Goal: Transaction & Acquisition: Purchase product/service

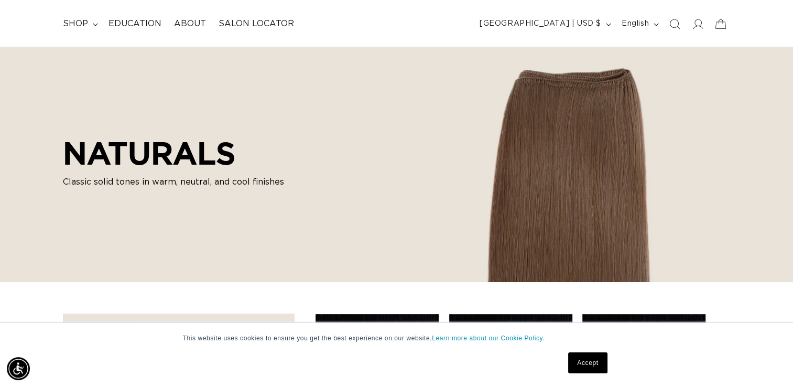
scroll to position [0, 718]
click at [605, 367] on link "Accept" at bounding box center [587, 362] width 39 height 21
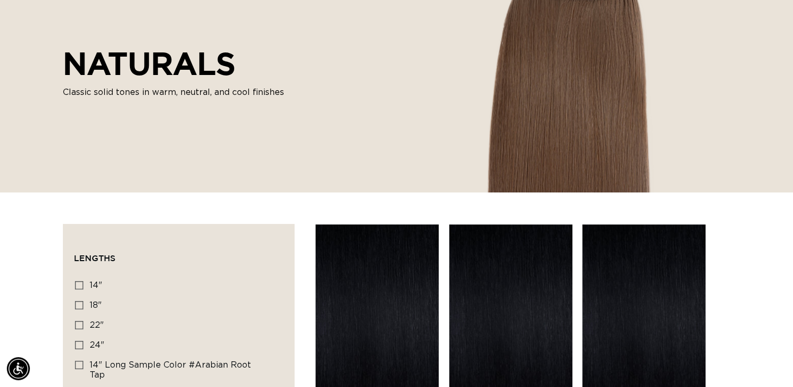
scroll to position [0, 0]
click at [81, 283] on icon at bounding box center [79, 285] width 8 height 8
click at [81, 283] on input "14" 14" (86 products)" at bounding box center [79, 285] width 8 height 8
checkbox input "true"
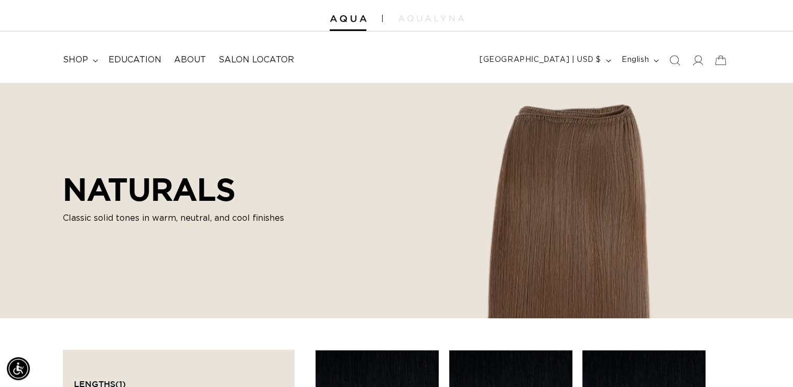
scroll to position [0, 718]
click at [88, 58] on summary "shop" at bounding box center [80, 60] width 46 height 24
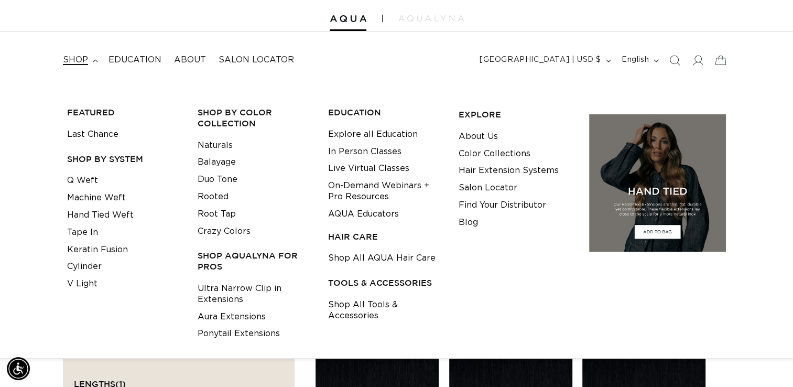
scroll to position [0, 0]
click at [91, 184] on link "Q Weft" at bounding box center [82, 180] width 31 height 17
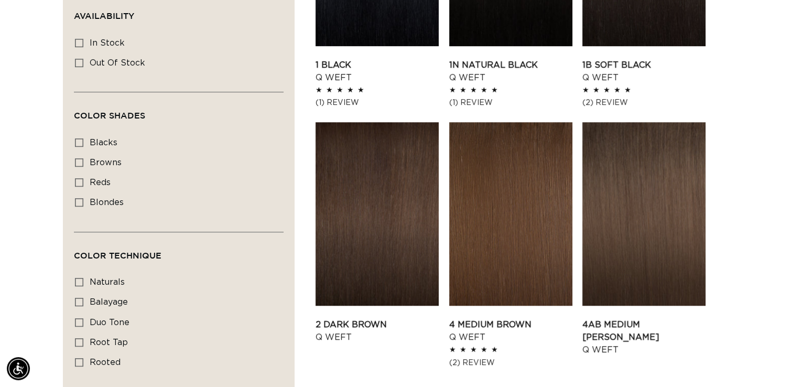
scroll to position [0, 1436]
click at [80, 203] on icon at bounding box center [79, 202] width 8 height 8
click at [80, 203] on input "blondes blondes (27 products)" at bounding box center [79, 202] width 8 height 8
checkbox input "true"
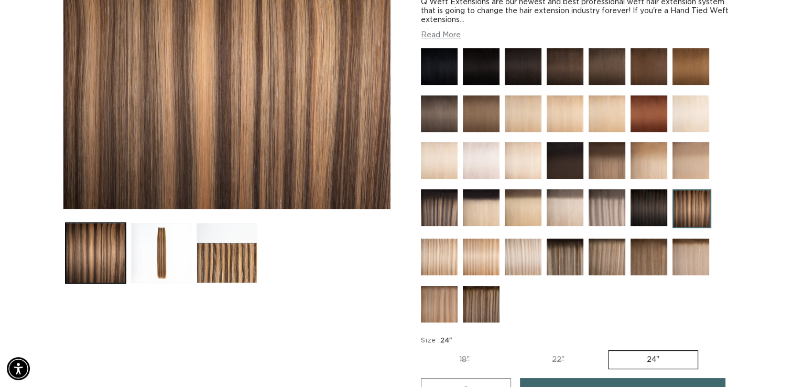
scroll to position [0, 718]
click at [530, 260] on img at bounding box center [523, 256] width 37 height 37
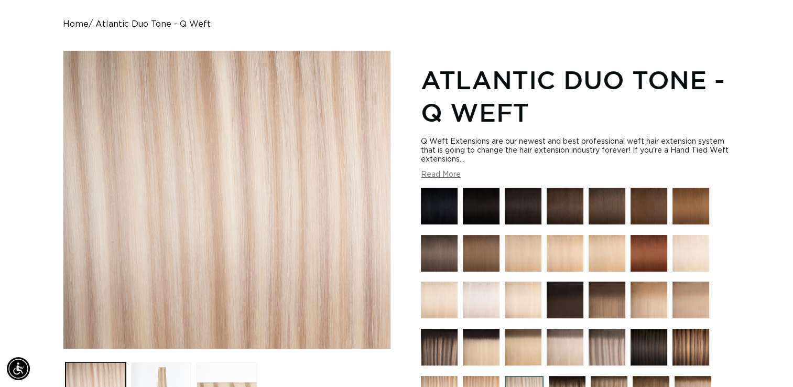
scroll to position [96, 0]
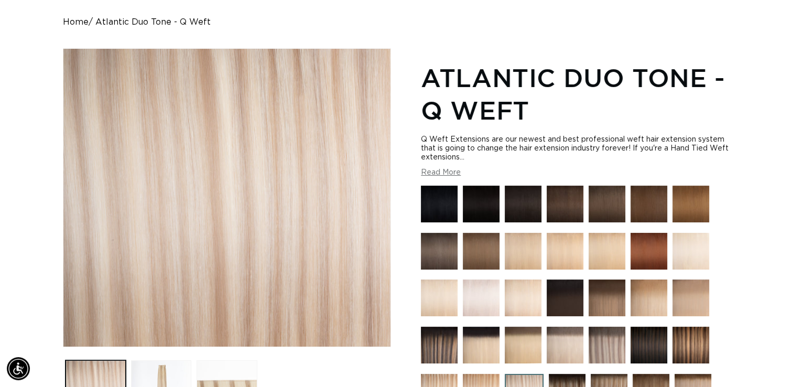
click at [707, 331] on img at bounding box center [690, 344] width 37 height 37
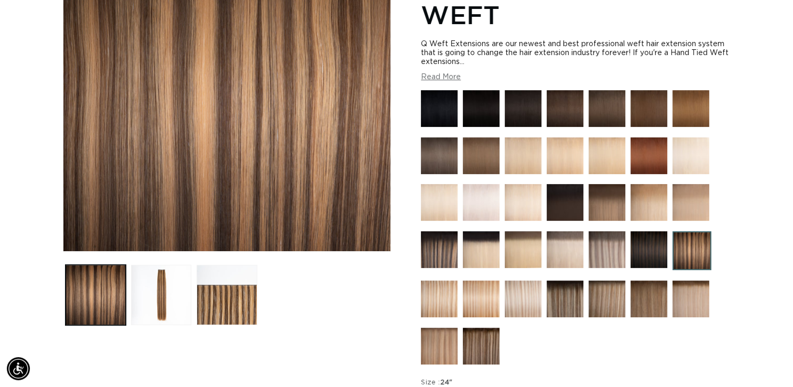
scroll to position [0, 718]
click at [524, 300] on img at bounding box center [523, 298] width 37 height 37
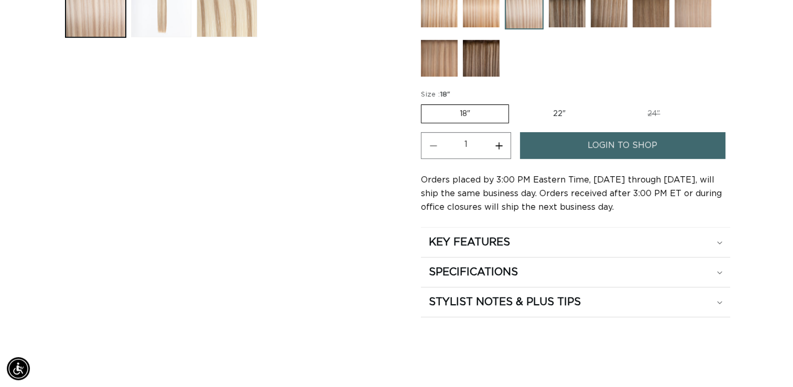
scroll to position [0, 718]
click at [729, 273] on summary "SPECIFICATIONS" at bounding box center [575, 271] width 309 height 29
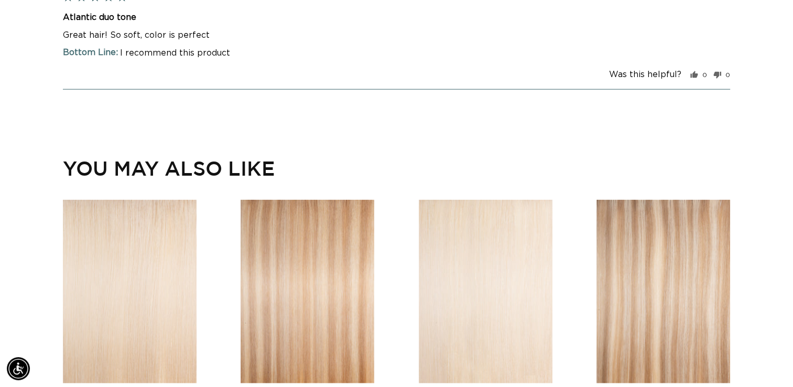
scroll to position [0, 0]
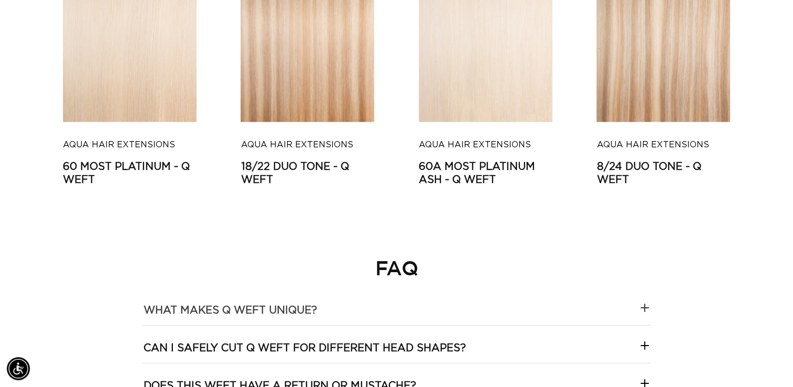
click at [648, 305] on icon at bounding box center [644, 307] width 13 height 13
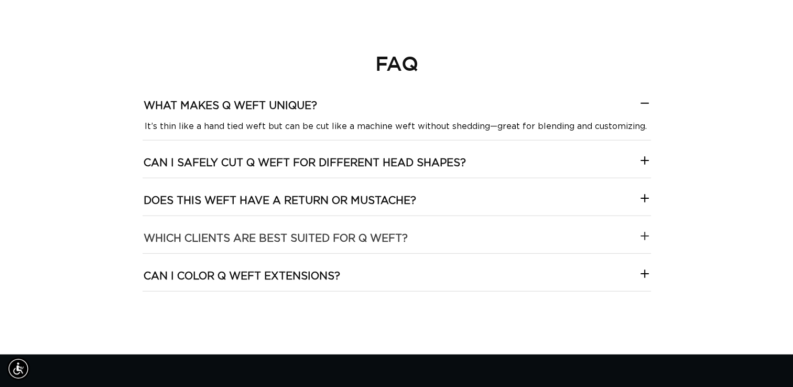
click at [643, 236] on icon at bounding box center [644, 236] width 7 height 0
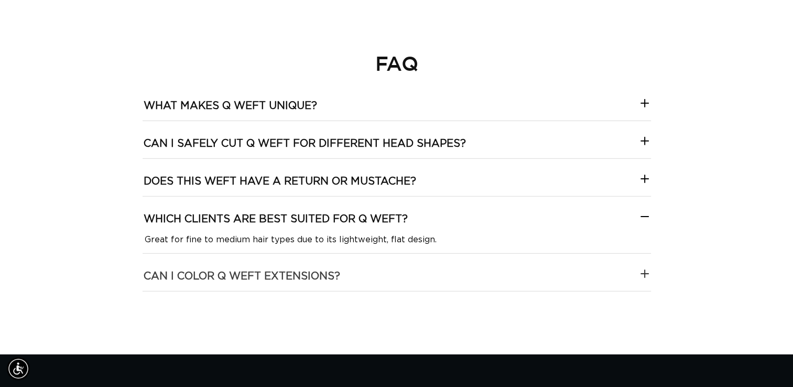
click at [650, 277] on div at bounding box center [644, 276] width 13 height 18
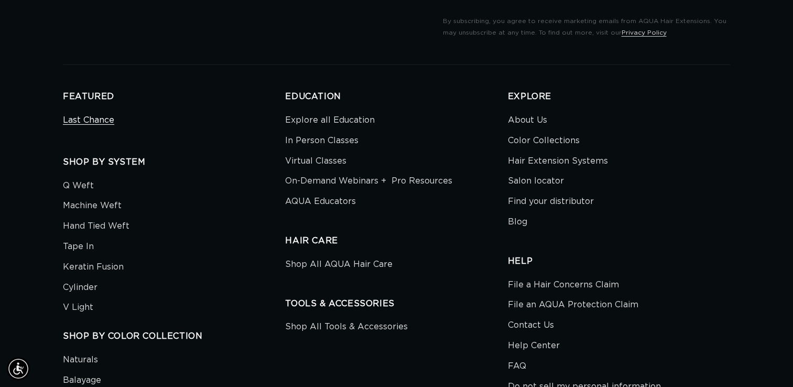
click at [85, 113] on link "Last Chance" at bounding box center [88, 122] width 51 height 18
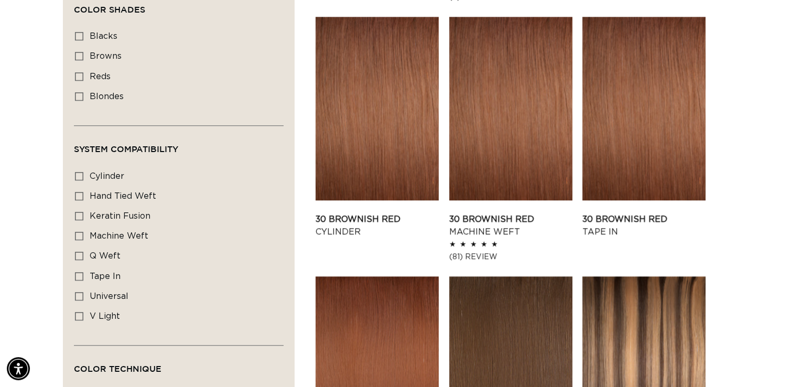
scroll to position [0, 1436]
click at [81, 252] on icon at bounding box center [79, 256] width 8 height 8
click at [81, 252] on input "q weft q weft (1 product)" at bounding box center [79, 256] width 8 height 8
checkbox input "true"
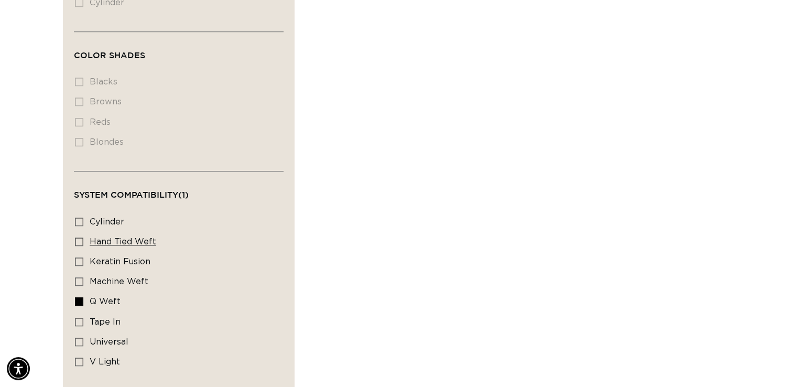
click at [80, 237] on icon at bounding box center [79, 241] width 8 height 8
click at [80, 237] on input "hand tied weft hand tied weft (1 product)" at bounding box center [79, 241] width 8 height 8
checkbox input "true"
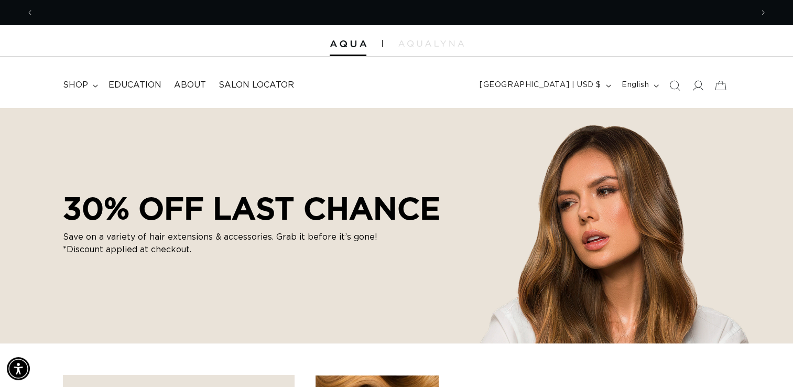
scroll to position [0, 1436]
click at [88, 94] on summary "shop" at bounding box center [80, 85] width 46 height 24
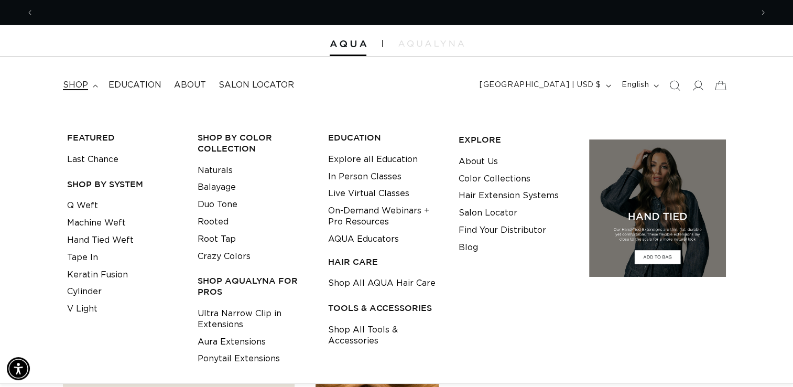
scroll to position [0, 718]
click at [92, 208] on link "Q Weft" at bounding box center [82, 205] width 31 height 17
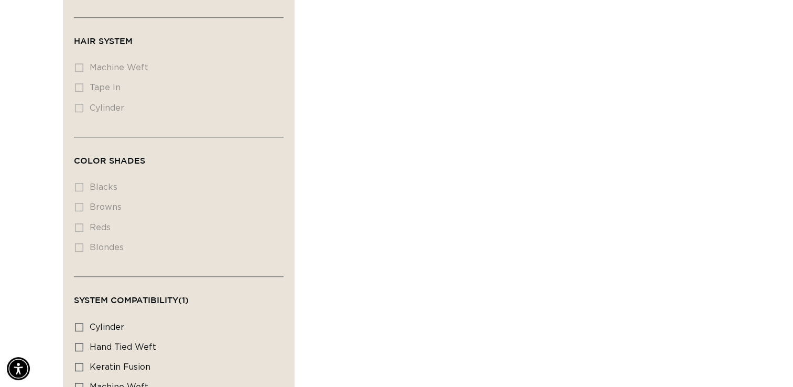
scroll to position [0, 718]
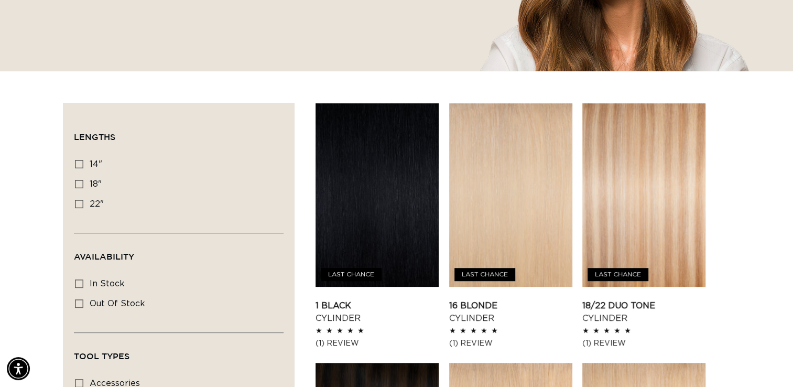
scroll to position [270, 0]
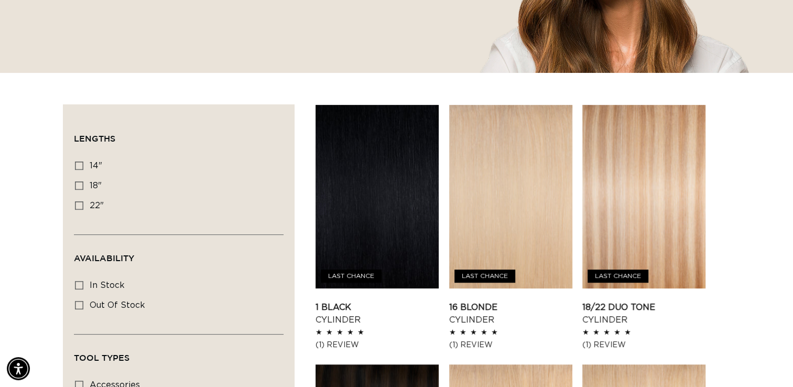
click at [86, 149] on summary "Lengths (0)" at bounding box center [179, 134] width 210 height 38
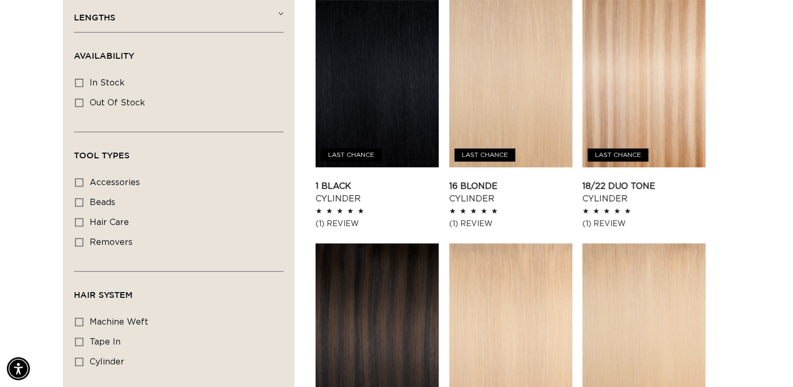
scroll to position [381, 0]
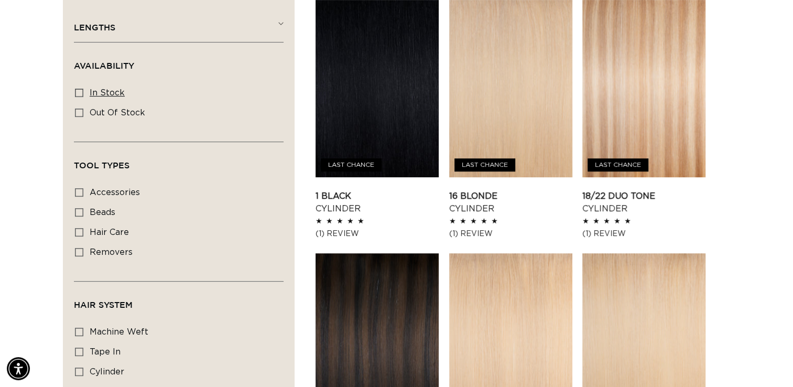
click at [78, 92] on icon at bounding box center [79, 93] width 8 height 8
click at [78, 92] on input "In stock In stock (26 products)" at bounding box center [79, 93] width 8 height 8
checkbox input "true"
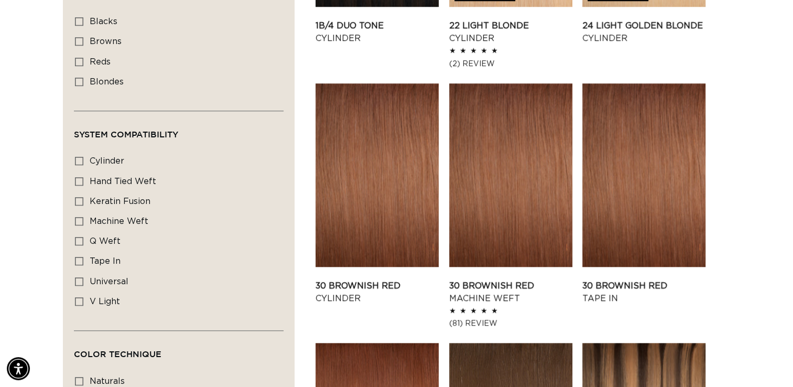
scroll to position [812, 0]
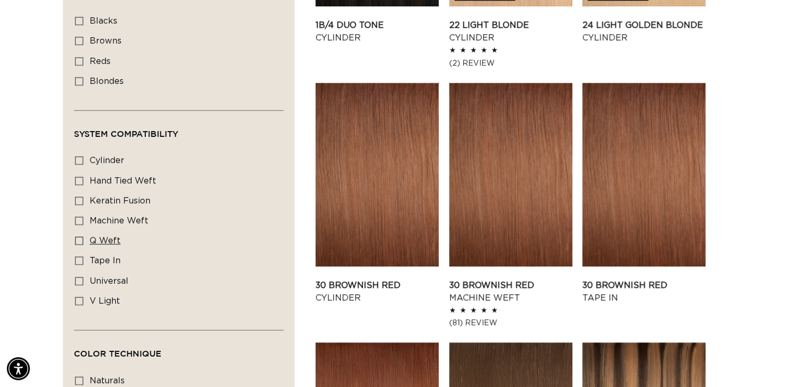
click at [80, 236] on icon at bounding box center [79, 240] width 8 height 8
click at [80, 236] on input "q weft q weft (1 product)" at bounding box center [79, 240] width 8 height 8
checkbox input "true"
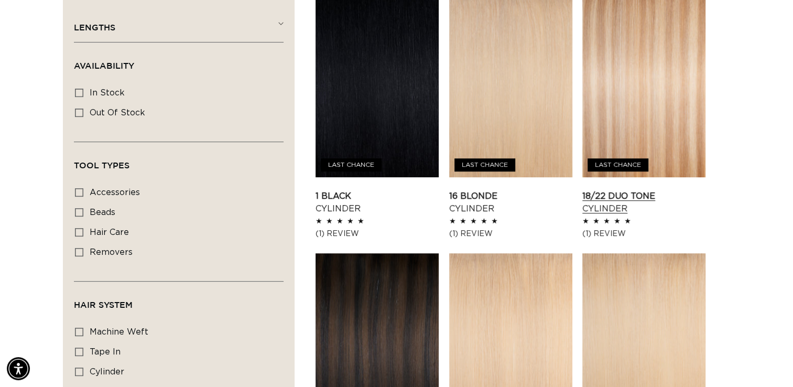
click at [597, 190] on link "18/22 Duo Tone Cylinder" at bounding box center [643, 202] width 123 height 25
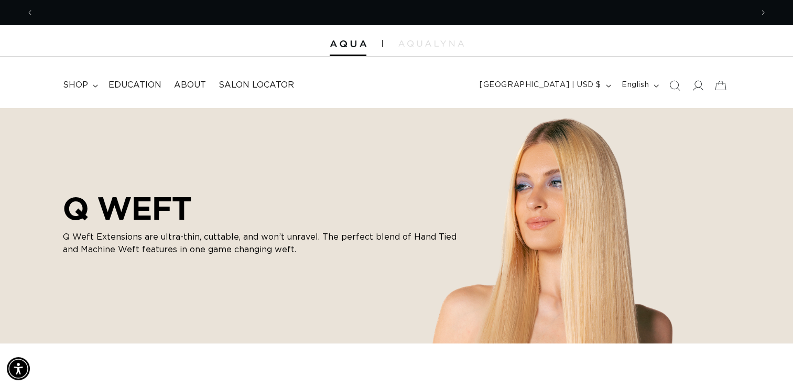
scroll to position [0, 718]
click at [600, 281] on div "Q WEFT Q Weft Extensions are ultra-thin, cuttable, and won’t unravel. The perfe…" at bounding box center [396, 225] width 793 height 236
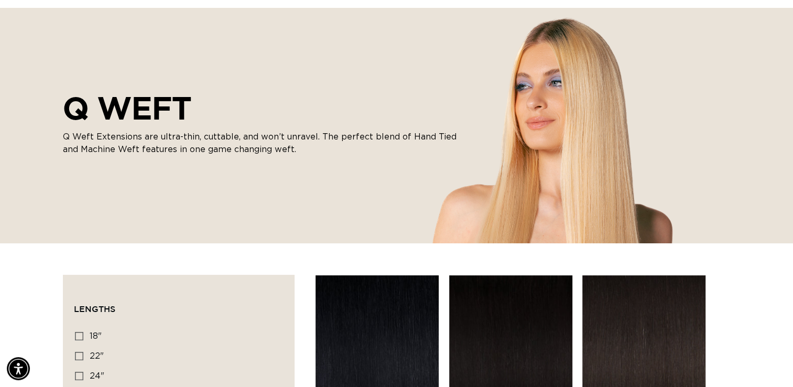
scroll to position [0, 1436]
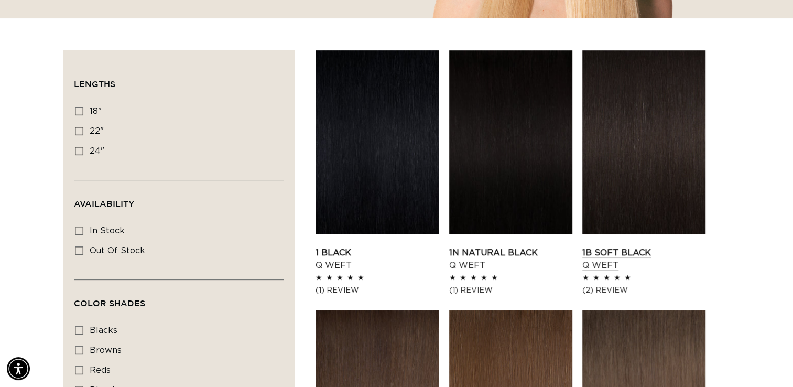
scroll to position [307, 0]
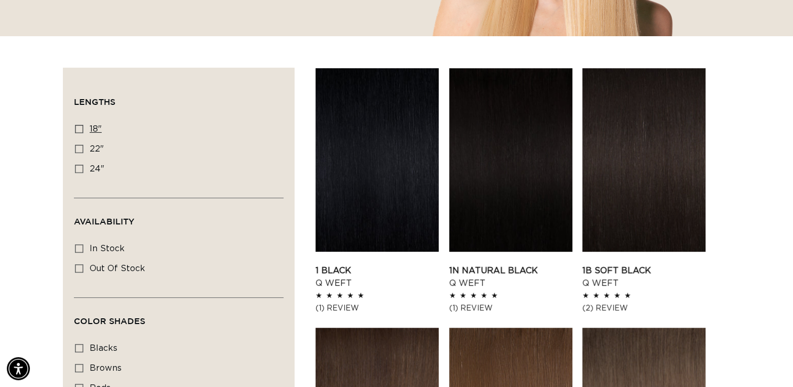
click at [82, 127] on icon at bounding box center [79, 129] width 8 height 8
click at [82, 127] on input "18" 18" (5 products)" at bounding box center [79, 129] width 8 height 8
checkbox input "true"
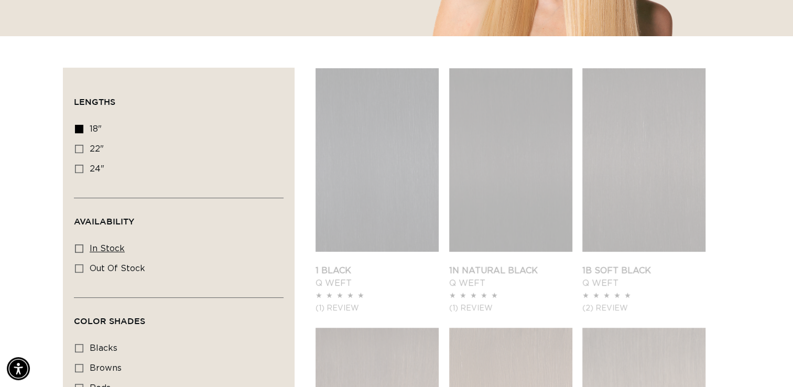
click at [81, 246] on icon at bounding box center [79, 248] width 8 height 8
click at [81, 246] on input "In stock In stock (35 products)" at bounding box center [79, 248] width 8 height 8
checkbox input "true"
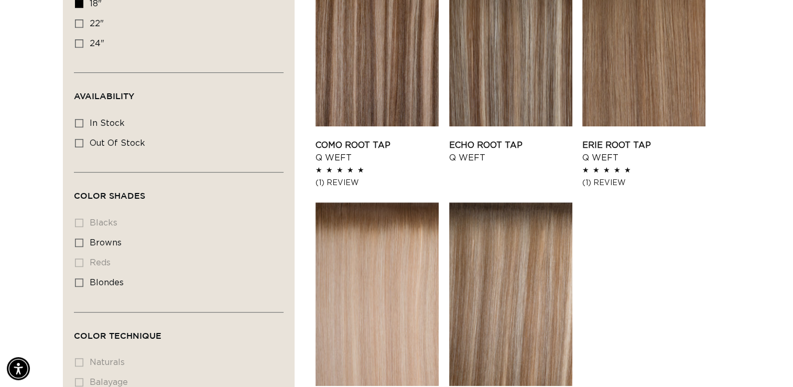
scroll to position [434, 0]
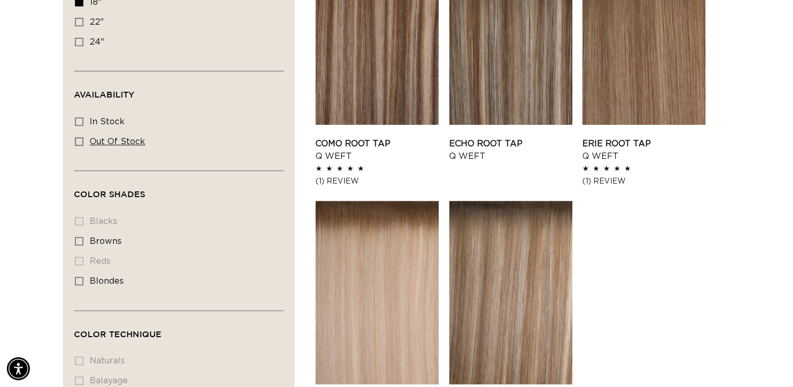
click at [79, 138] on icon at bounding box center [79, 141] width 8 height 8
click at [79, 138] on input "Out of stock Out of stock (1 product)" at bounding box center [79, 141] width 8 height 8
checkbox input "true"
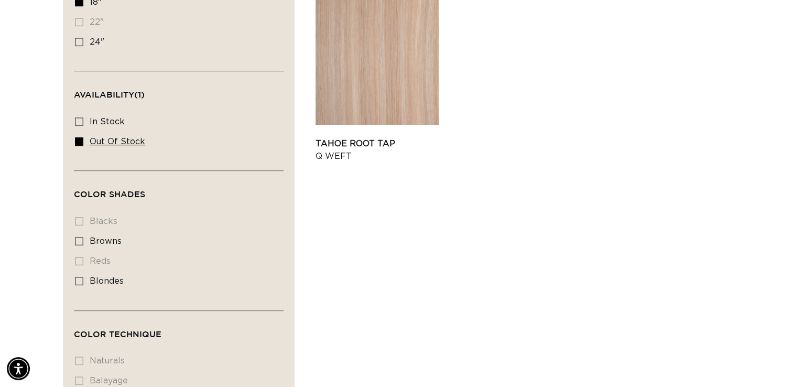
click at [79, 138] on icon at bounding box center [79, 141] width 8 height 8
click at [79, 138] on input "Out of stock Out of stock (1 product)" at bounding box center [79, 141] width 8 height 8
click at [79, 138] on icon at bounding box center [79, 141] width 8 height 8
click at [79, 138] on input "Out of stock Out of stock (1 product)" at bounding box center [79, 141] width 8 height 8
checkbox input "true"
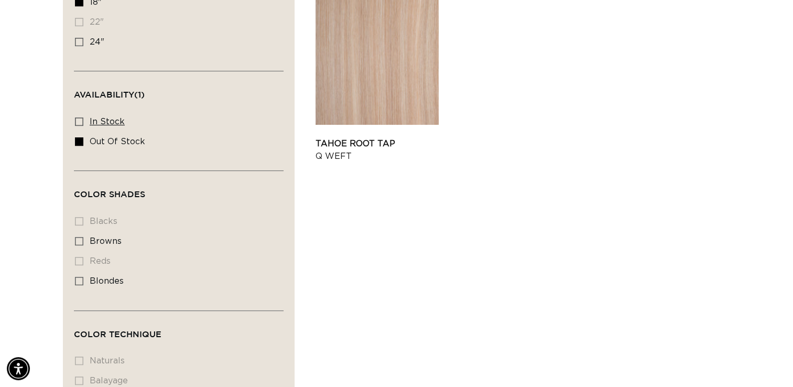
click at [92, 124] on span "In stock" at bounding box center [107, 121] width 35 height 8
click at [83, 124] on input "In stock In stock (4 products)" at bounding box center [79, 121] width 8 height 8
checkbox input "true"
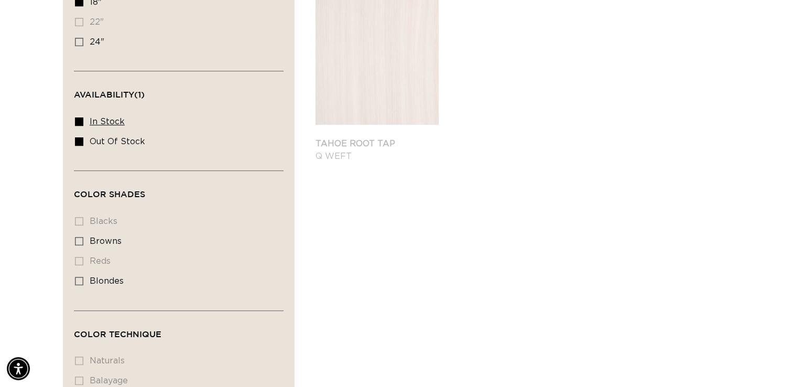
scroll to position [0, 718]
click at [95, 146] on label "Out of stock Out of stock (1 product)" at bounding box center [175, 142] width 201 height 20
click at [83, 146] on input "Out of stock Out of stock (1 product)" at bounding box center [79, 141] width 8 height 8
checkbox input "false"
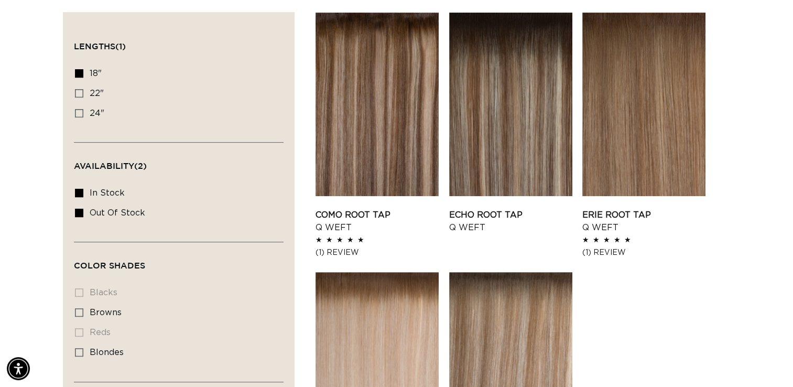
scroll to position [323, 0]
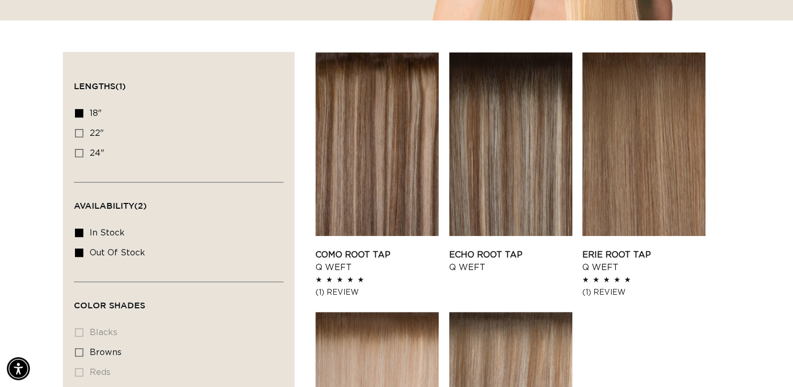
click at [138, 285] on summary "Color Shades (0)" at bounding box center [179, 301] width 210 height 38
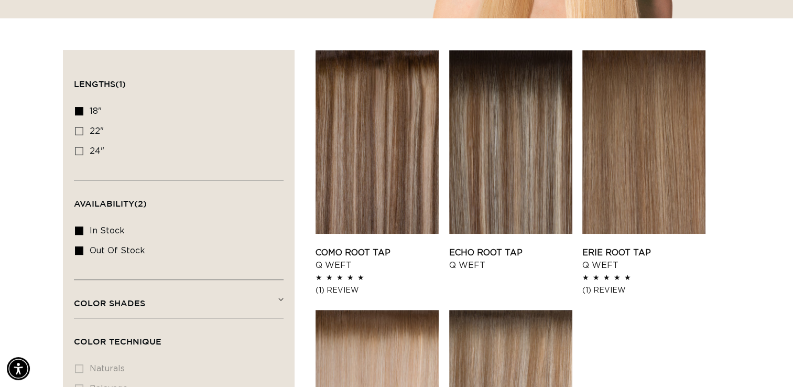
scroll to position [296, 0]
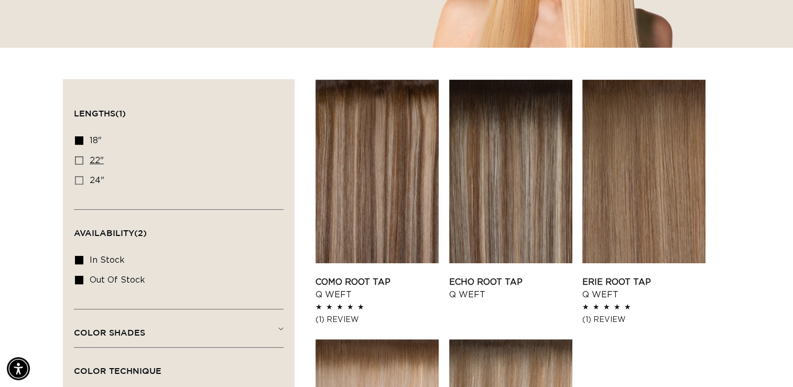
click at [116, 159] on label "22" 22" (5 products)" at bounding box center [175, 161] width 201 height 20
click at [83, 159] on input "22" 22" (5 products)" at bounding box center [79, 160] width 8 height 8
checkbox input "true"
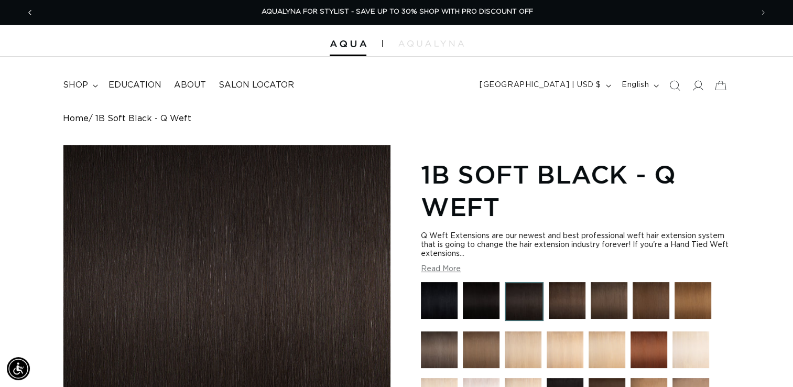
click at [34, 13] on span "Previous announcement" at bounding box center [30, 12] width 10 height 10
click at [29, 13] on icon "Previous announcement" at bounding box center [30, 13] width 4 height 12
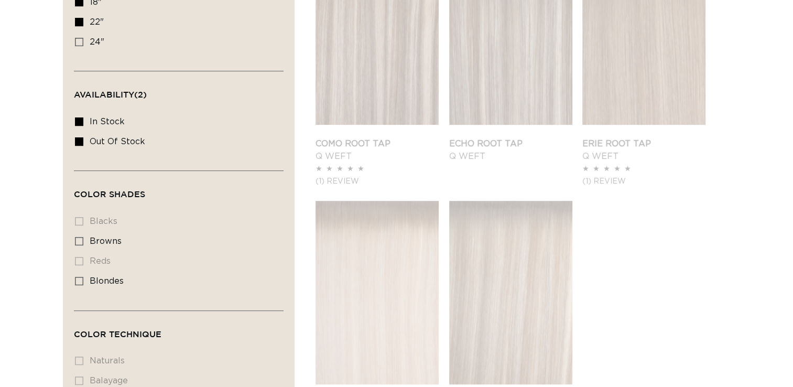
scroll to position [434, 0]
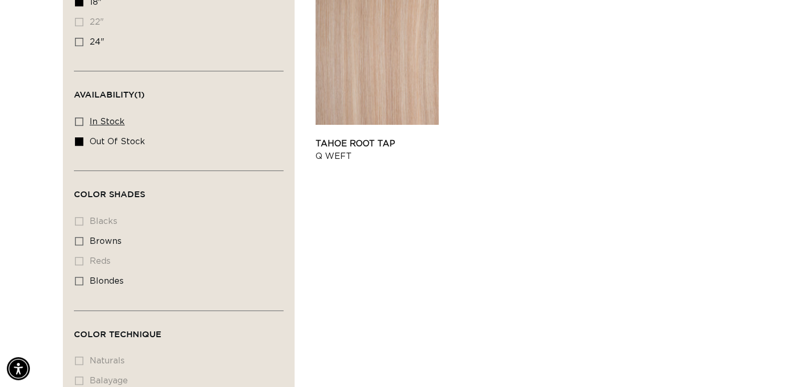
click at [81, 120] on icon at bounding box center [79, 121] width 8 height 8
click at [81, 120] on input "In stock In stock (4 products)" at bounding box center [79, 121] width 8 height 8
checkbox input "true"
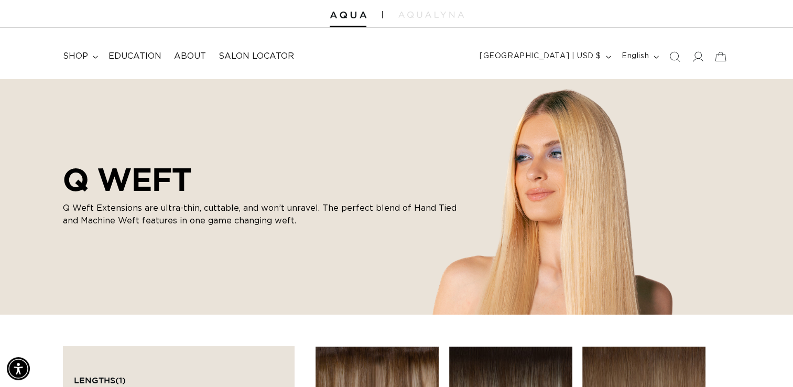
scroll to position [26, 0]
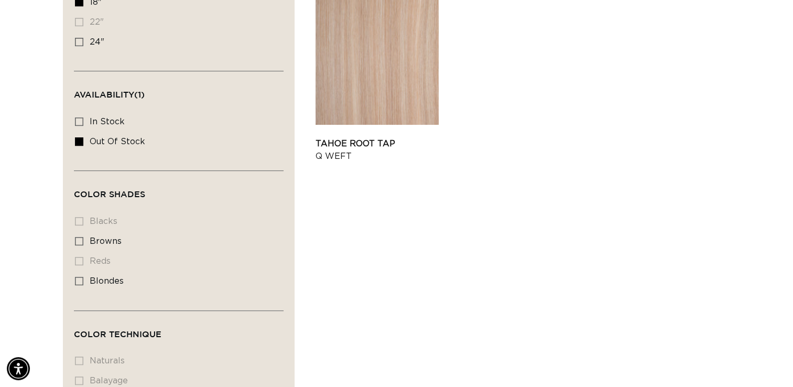
scroll to position [0, 1436]
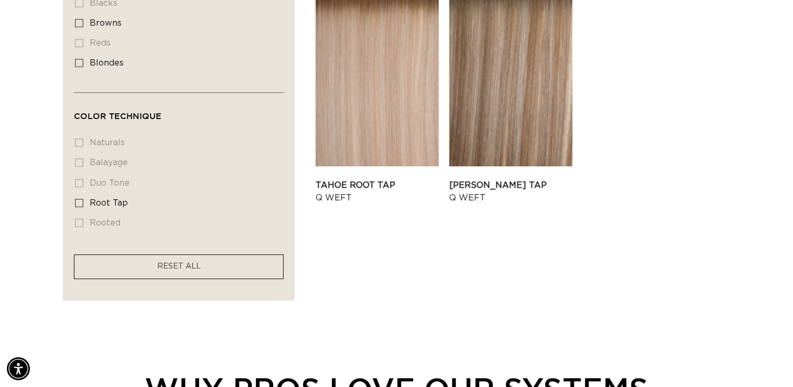
scroll to position [658, 0]
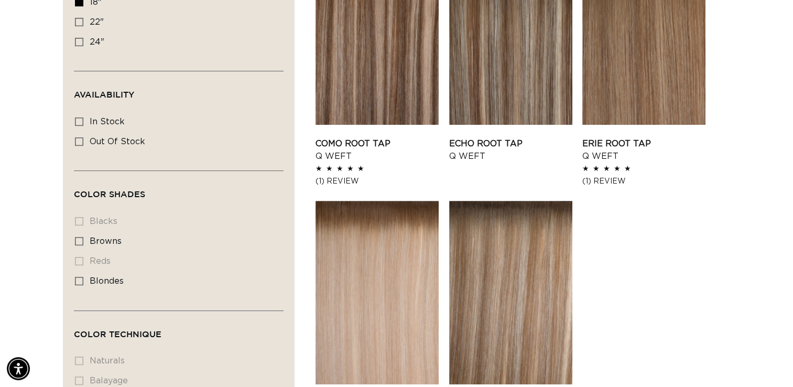
scroll to position [0, 718]
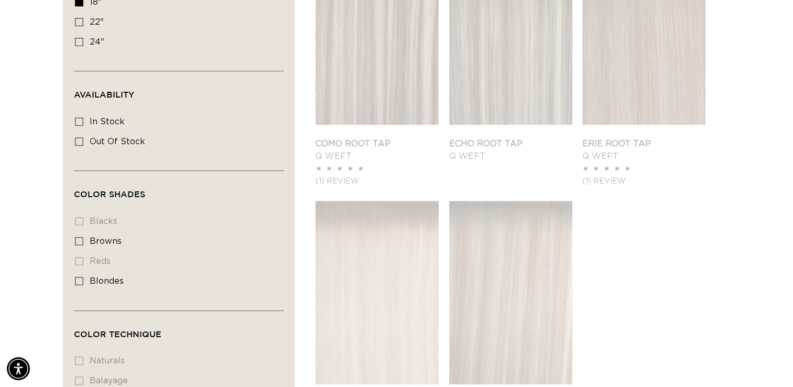
scroll to position [307, 0]
